Goal: Information Seeking & Learning: Learn about a topic

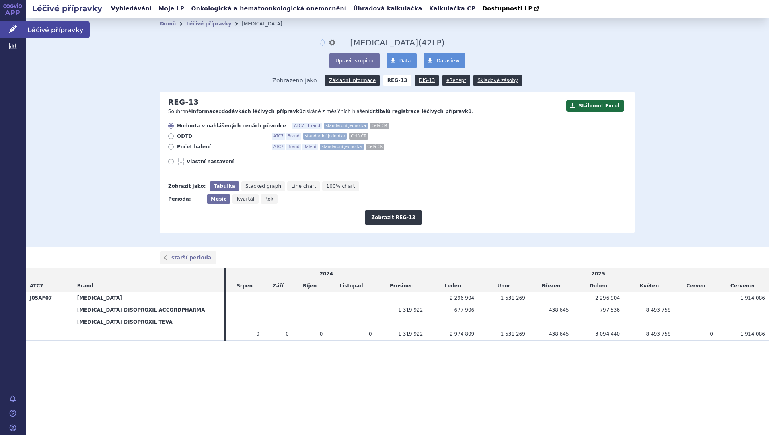
click at [37, 31] on span "Léčivé přípravky" at bounding box center [58, 29] width 64 height 17
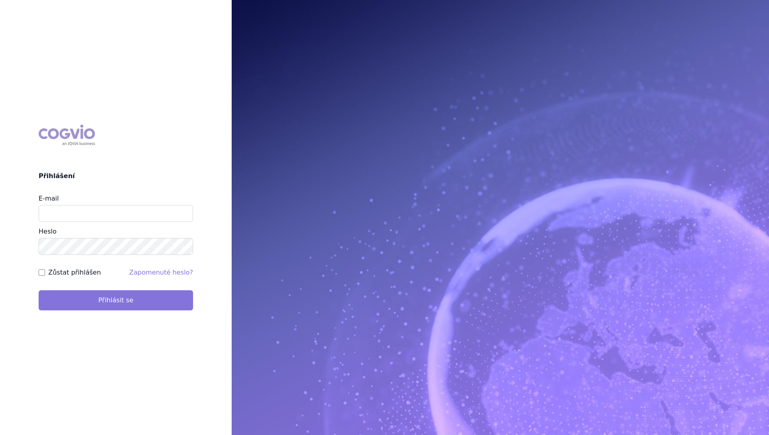
type input "stanislav_klusak@accord-healthcare.com"
click at [131, 309] on button "Přihlásit se" at bounding box center [116, 301] width 155 height 20
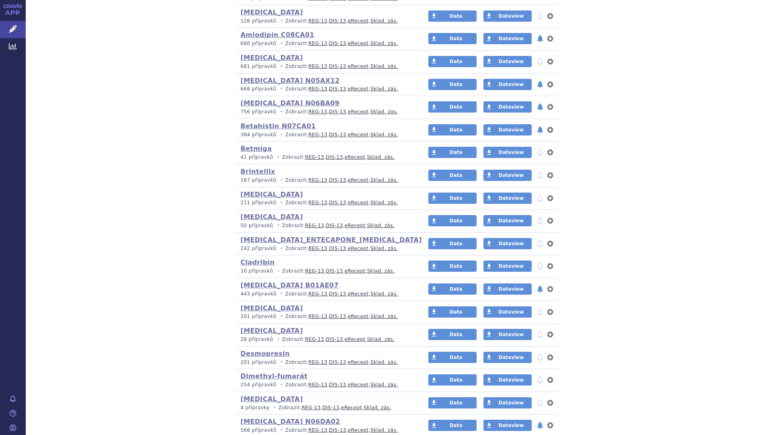
scroll to position [261, 0]
click at [262, 126] on link "Betahistin N07CA01" at bounding box center [278, 126] width 75 height 8
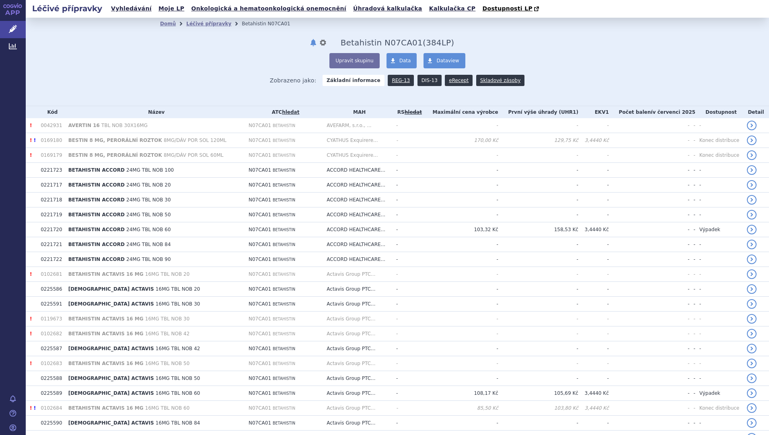
click at [427, 82] on link "DIS-13" at bounding box center [430, 80] width 24 height 11
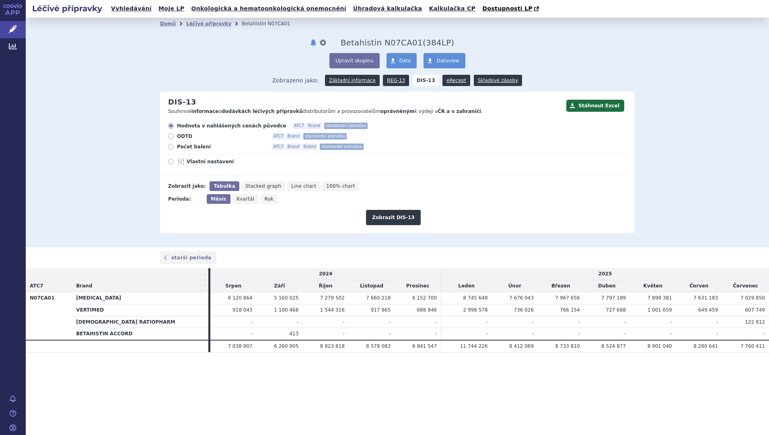
click at [172, 148] on icon at bounding box center [171, 147] width 6 height 6
click at [172, 148] on input "Počet balení ATC7 Brand Balení standardní jednotka" at bounding box center [171, 147] width 5 height 5
radio input "true"
click at [406, 218] on button "Zobrazit DIS-13" at bounding box center [393, 217] width 54 height 15
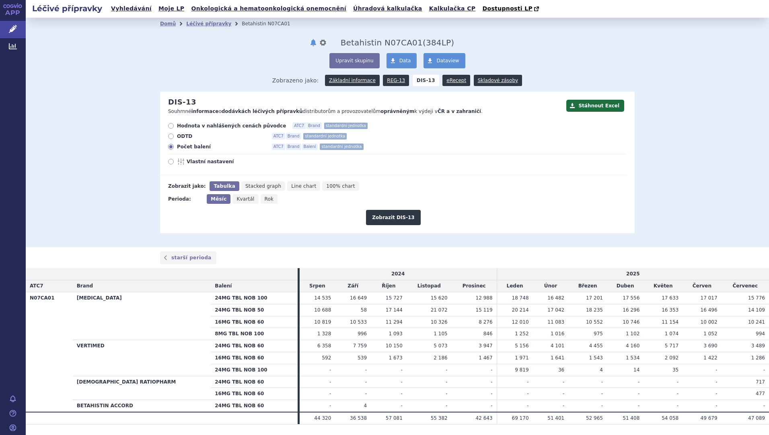
scroll to position [22, 0]
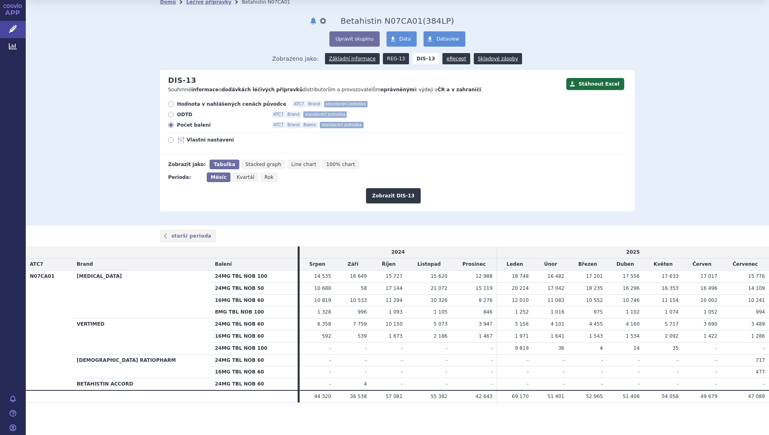
click at [392, 61] on link "REG-13" at bounding box center [396, 58] width 26 height 11
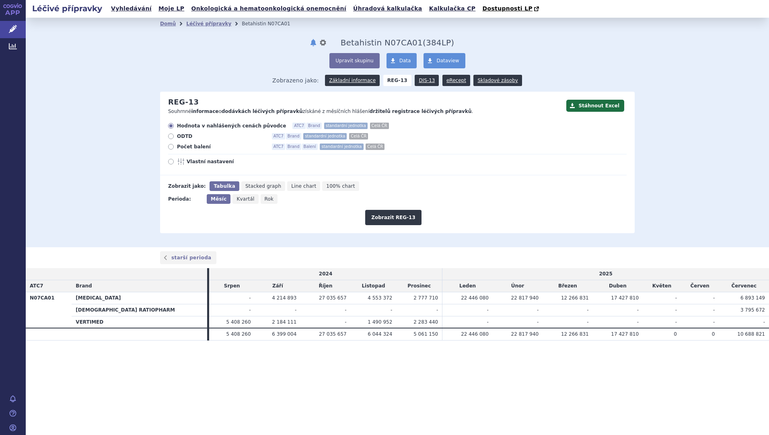
click at [169, 146] on icon at bounding box center [171, 147] width 6 height 6
click at [169, 146] on input "Počet balení ATC7 Brand Balení standardní jednotka Celá ČR" at bounding box center [171, 147] width 5 height 5
radio input "true"
click at [404, 218] on button "Zobrazit REG-13" at bounding box center [393, 217] width 56 height 15
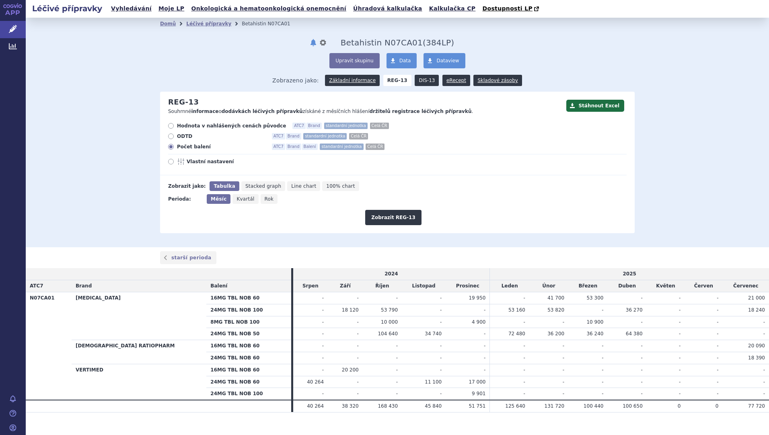
click at [422, 78] on link "DIS-13" at bounding box center [427, 80] width 24 height 11
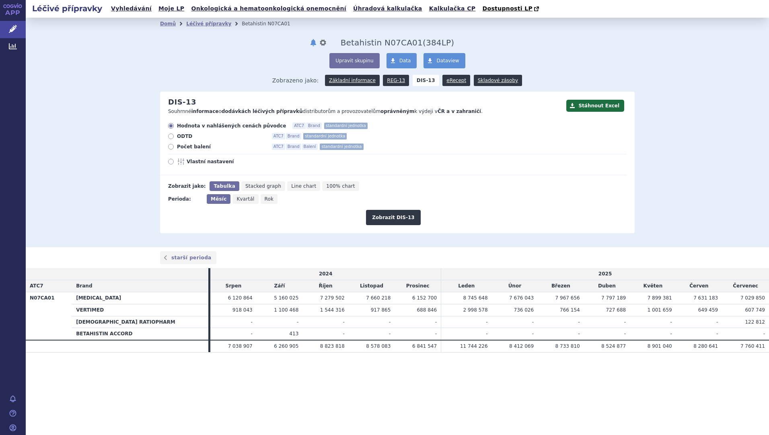
click at [173, 146] on icon at bounding box center [171, 147] width 6 height 6
click at [173, 146] on input "Počet balení ATC7 Brand Balení standardní jednotka" at bounding box center [171, 147] width 5 height 5
radio input "true"
click at [388, 221] on button "Zobrazit DIS-13" at bounding box center [393, 217] width 54 height 15
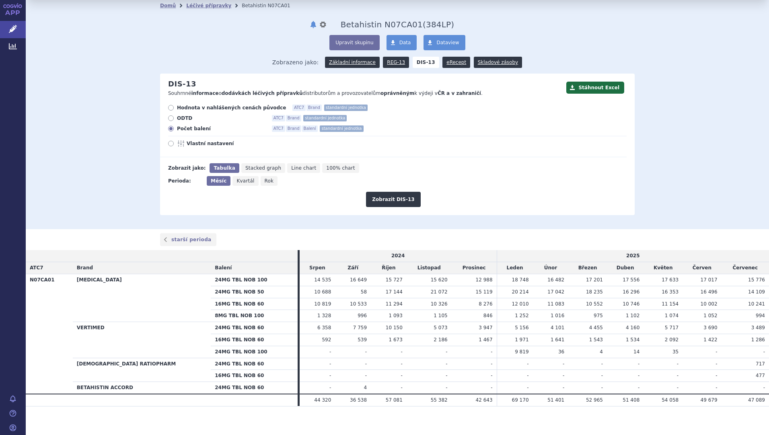
scroll to position [22, 0]
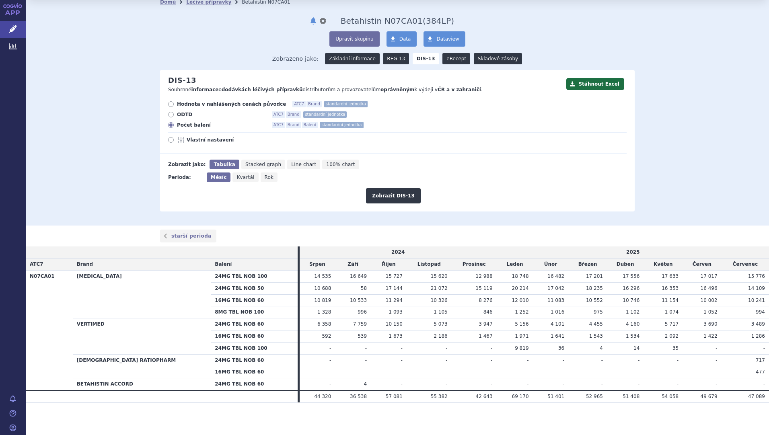
click at [170, 103] on icon at bounding box center [171, 104] width 6 height 6
click at [170, 103] on input "Hodnota v nahlášených cenách původce ATC7 Brand standardní jednotka" at bounding box center [171, 105] width 5 height 5
radio input "true"
click at [392, 201] on button "Zobrazit DIS-13" at bounding box center [393, 195] width 54 height 15
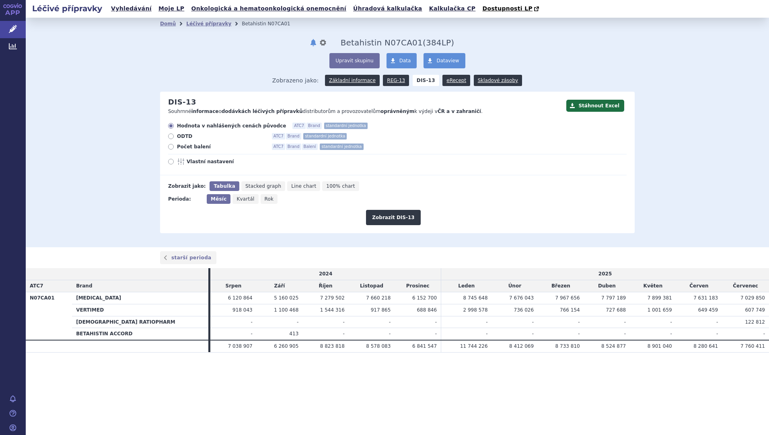
click at [169, 162] on icon at bounding box center [171, 162] width 6 height 6
click at [169, 162] on input "Vlastní nastavení" at bounding box center [171, 162] width 5 height 5
radio input "true"
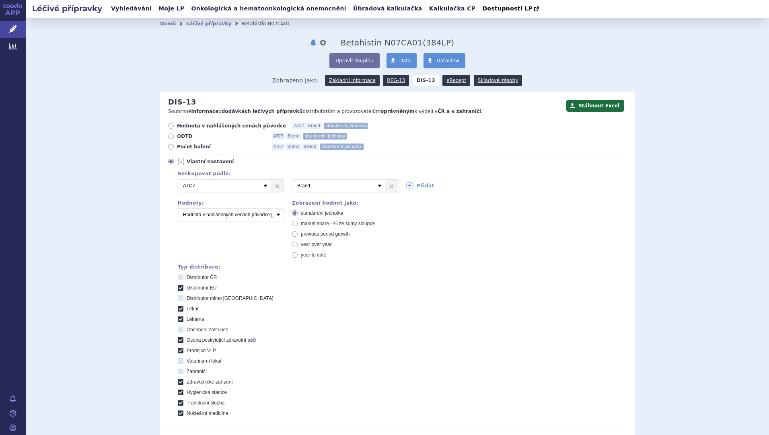
click at [169, 127] on icon at bounding box center [171, 126] width 6 height 6
click at [169, 127] on input "Hodnota v nahlášených cenách původce ATC7 Brand standardní jednotka" at bounding box center [171, 126] width 5 height 5
radio input "true"
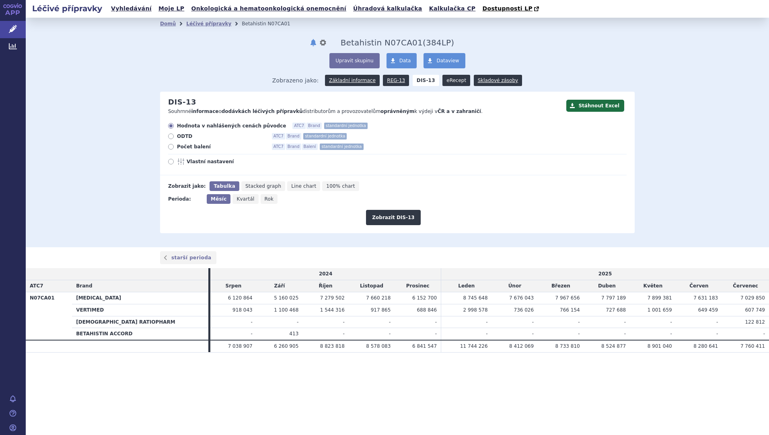
click at [451, 77] on link "eRecept" at bounding box center [457, 80] width 28 height 11
click at [452, 85] on link "eRecept" at bounding box center [457, 80] width 28 height 11
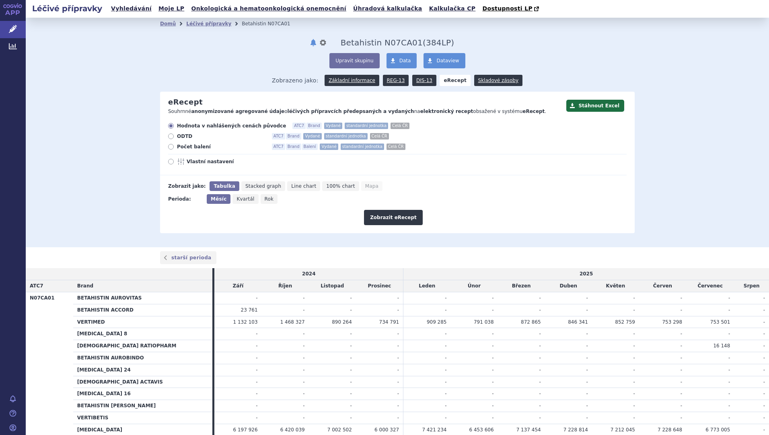
scroll to position [46, 0]
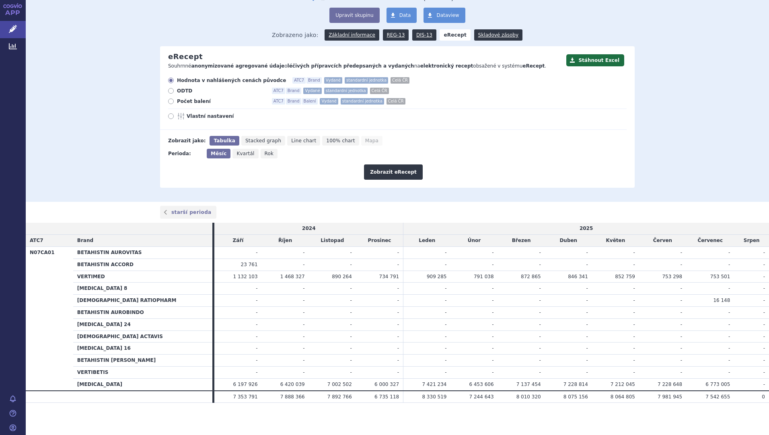
click at [169, 102] on icon at bounding box center [171, 102] width 6 height 6
click at [169, 102] on input "Počet balení ATC7 Brand Balení Vydané standardní jednotka Celá ČR" at bounding box center [171, 102] width 5 height 5
radio input "true"
click at [386, 170] on button "Zobrazit eRecept" at bounding box center [393, 172] width 59 height 15
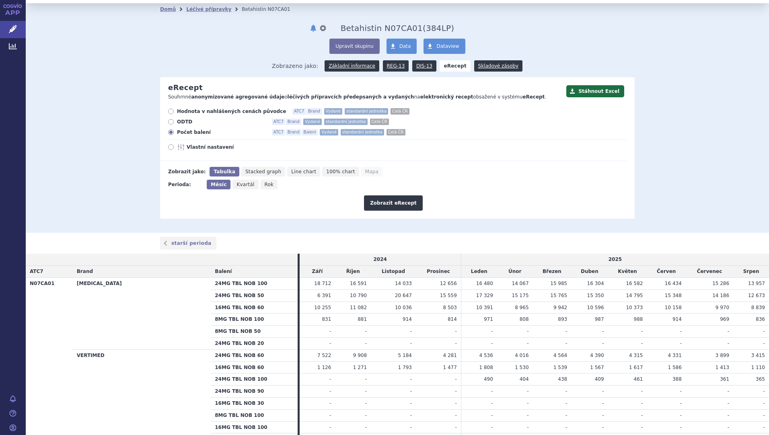
scroll to position [9, 0]
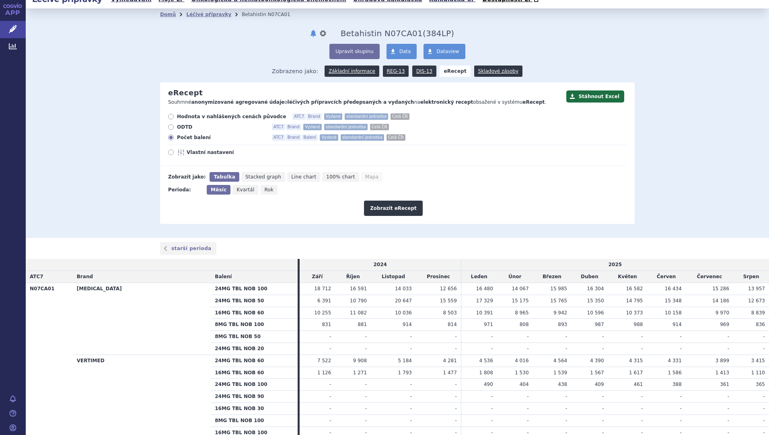
click at [265, 192] on span "Rok" at bounding box center [269, 190] width 9 height 6
click at [261, 190] on input "Rok" at bounding box center [263, 187] width 5 height 5
radio input "true"
click at [412, 75] on link "DIS-13" at bounding box center [424, 71] width 24 height 11
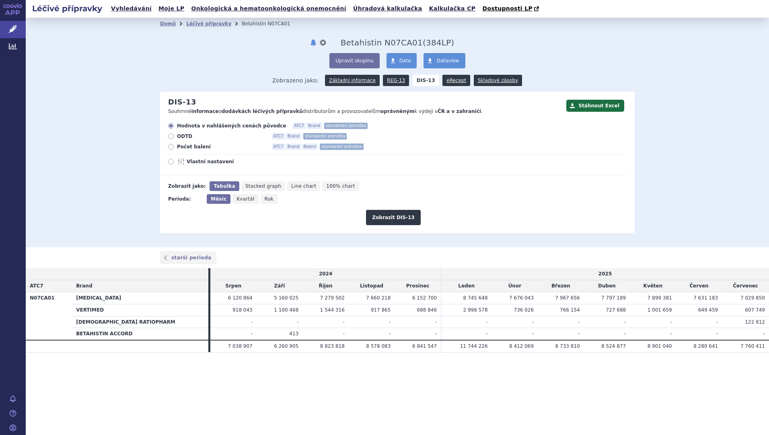
click at [198, 147] on span "Počet balení" at bounding box center [221, 147] width 89 height 6
click at [174, 147] on input "Počet balení ATC7 Brand Balení standardní jednotka" at bounding box center [171, 147] width 5 height 5
radio input "true"
click at [272, 201] on div "Měsíc Kvartál Rok" at bounding box center [243, 199] width 73 height 10
click at [266, 201] on span "Rok" at bounding box center [269, 199] width 9 height 6
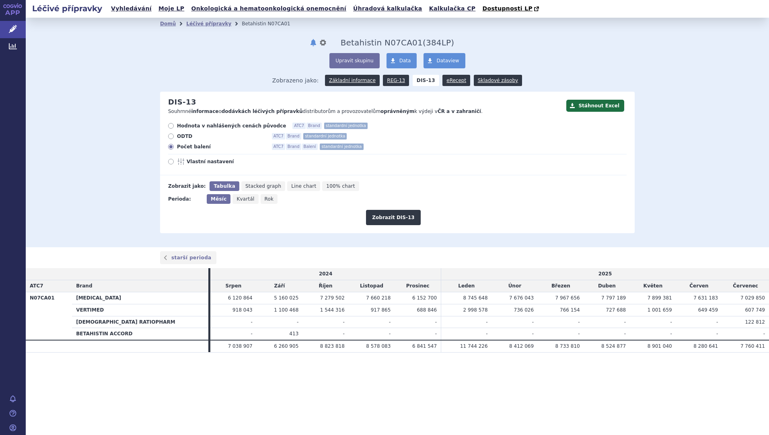
click at [266, 200] on input "Rok" at bounding box center [263, 196] width 5 height 5
radio input "true"
click at [403, 218] on button "Zobrazit DIS-13" at bounding box center [393, 217] width 54 height 15
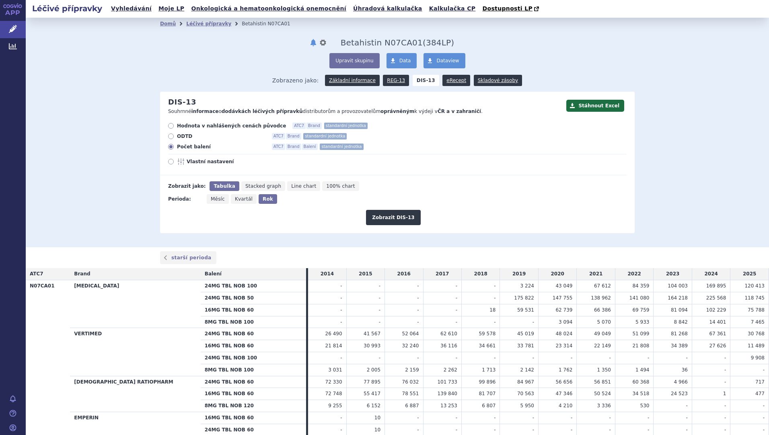
click at [172, 126] on label "Hodnota v nahlášených cenách původce ATC7 Brand standardní jednotka" at bounding box center [397, 126] width 459 height 6
click at [172, 126] on input "Hodnota v nahlášených cenách původce ATC7 Brand standardní jednotka" at bounding box center [171, 126] width 5 height 5
radio input "true"
click at [401, 213] on button "Zobrazit DIS-13" at bounding box center [393, 217] width 54 height 15
